Goal: Information Seeking & Learning: Find specific fact

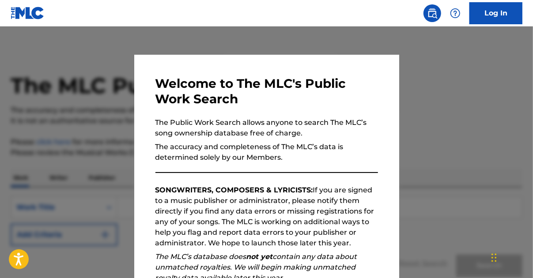
scroll to position [125, 0]
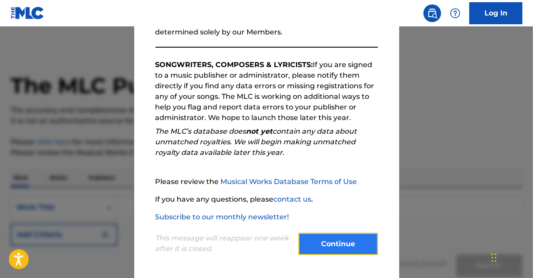
click at [337, 237] on button "Continue" at bounding box center [337, 244] width 79 height 22
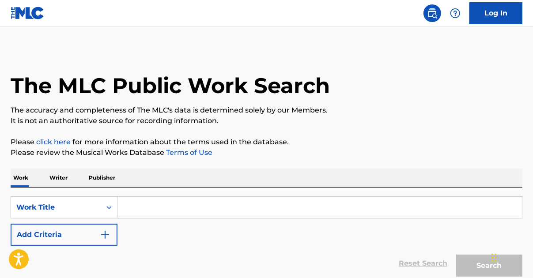
click at [222, 212] on input "Search Form" at bounding box center [319, 207] width 404 height 21
paste input "Strictly Hip Hop"
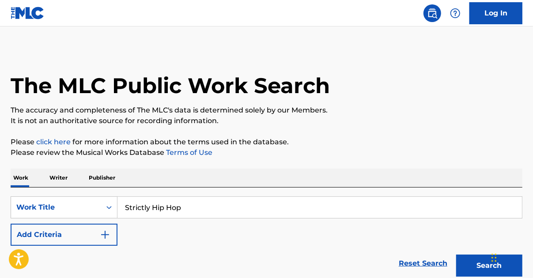
drag, startPoint x: 221, startPoint y: 206, endPoint x: 219, endPoint y: 197, distance: 9.0
click at [219, 197] on input "Strictly Hip Hop" at bounding box center [319, 207] width 404 height 21
type input "Strictly Hip Hop"
click at [456, 255] on button "Search" at bounding box center [489, 266] width 66 height 22
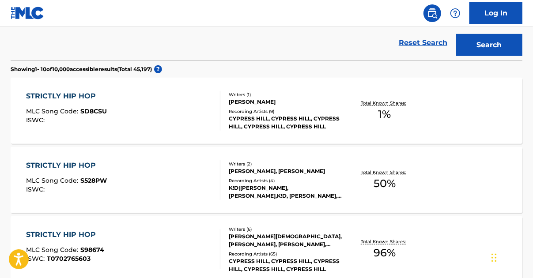
scroll to position [265, 0]
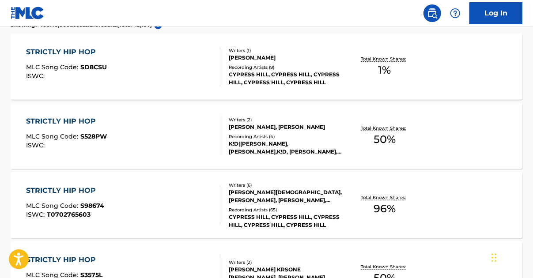
click at [163, 194] on div "STRICTLY HIP HOP MLC Song Code : S98674 ISWC : T0702765603" at bounding box center [123, 205] width 194 height 40
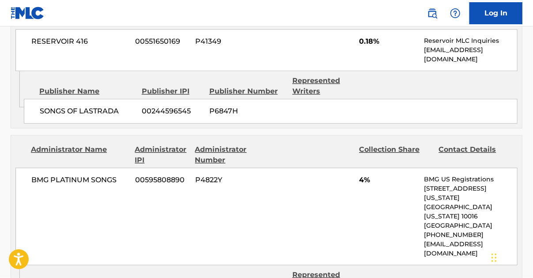
scroll to position [1236, 0]
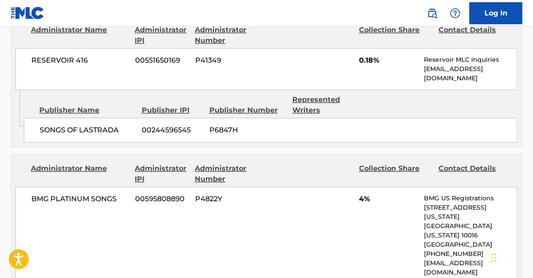
drag, startPoint x: 213, startPoint y: 45, endPoint x: 240, endPoint y: 64, distance: 32.4
click at [364, 22] on nav "Log In" at bounding box center [266, 13] width 533 height 26
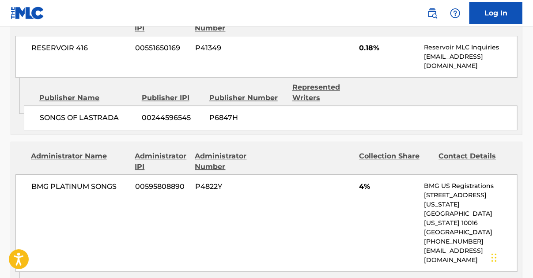
scroll to position [1280, 0]
